Goal: Entertainment & Leisure: Consume media (video, audio)

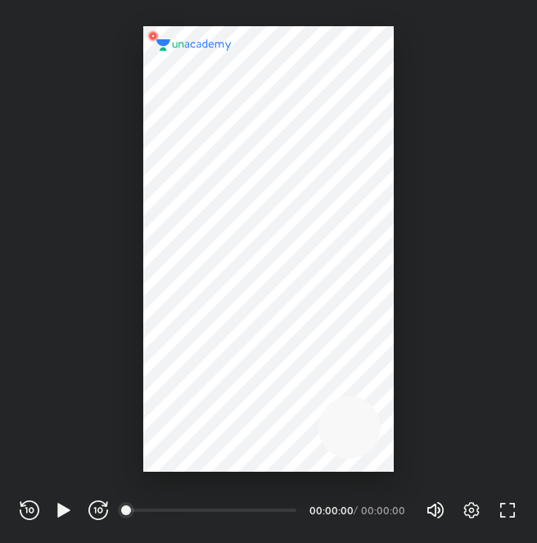
scroll to position [543, 537]
click at [187, 510] on div "00:00" at bounding box center [212, 510] width 169 height 16
drag, startPoint x: 152, startPoint y: 511, endPoint x: 205, endPoint y: 515, distance: 53.4
click at [205, 515] on div "00:00" at bounding box center [212, 510] width 169 height 16
drag, startPoint x: 124, startPoint y: 508, endPoint x: 146, endPoint y: 511, distance: 21.4
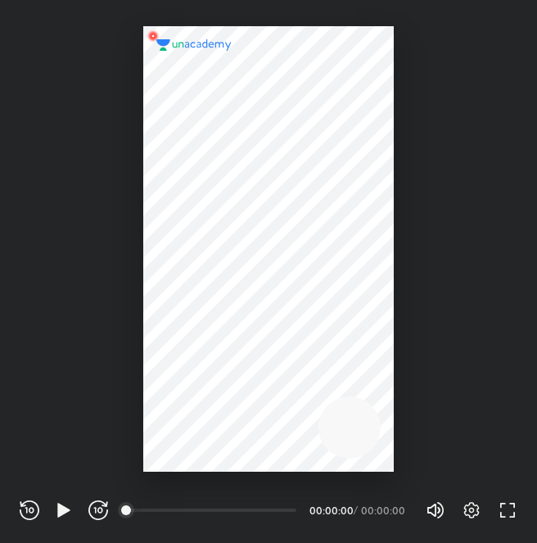
click at [146, 511] on div "00:00" at bounding box center [212, 509] width 169 height 3
click at [52, 511] on div "REWIND (J) PLAY (K) FORWARD (L)" at bounding box center [64, 510] width 88 height 20
click at [64, 513] on icon "button" at bounding box center [63, 509] width 12 height 14
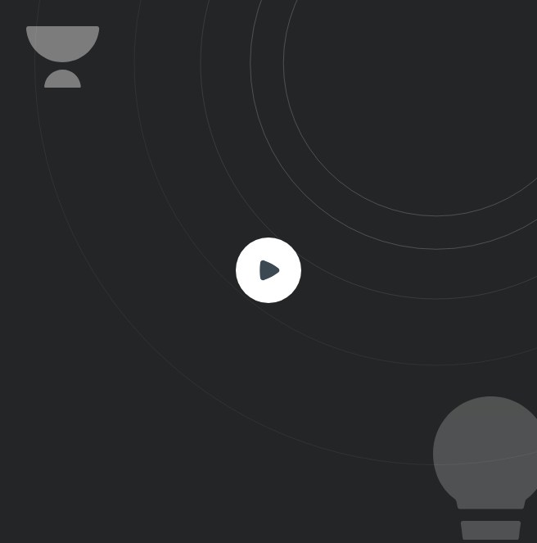
click at [268, 272] on icon at bounding box center [269, 269] width 20 height 20
click at [274, 282] on rect at bounding box center [268, 269] width 65 height 65
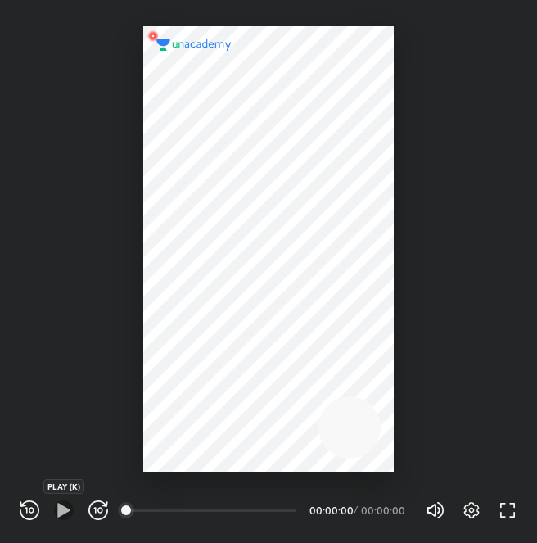
click at [54, 511] on icon "button" at bounding box center [64, 510] width 20 height 20
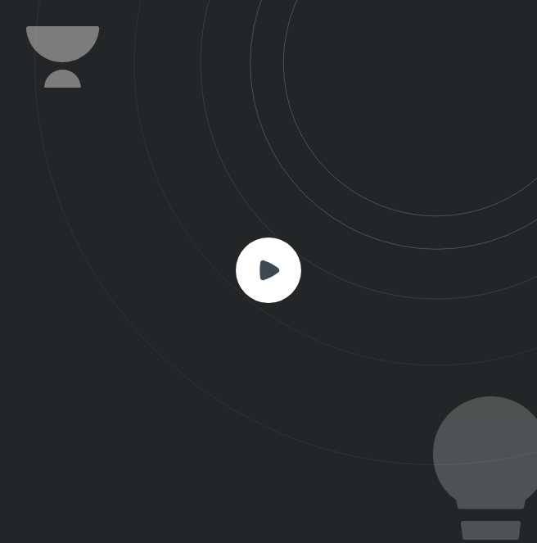
click at [246, 281] on rect at bounding box center [268, 269] width 65 height 65
